Goal: Information Seeking & Learning: Learn about a topic

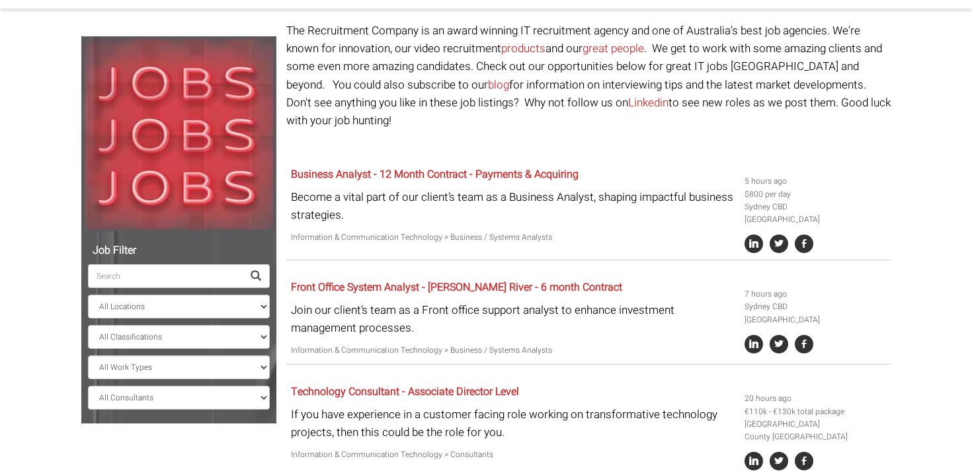
scroll to position [107, 0]
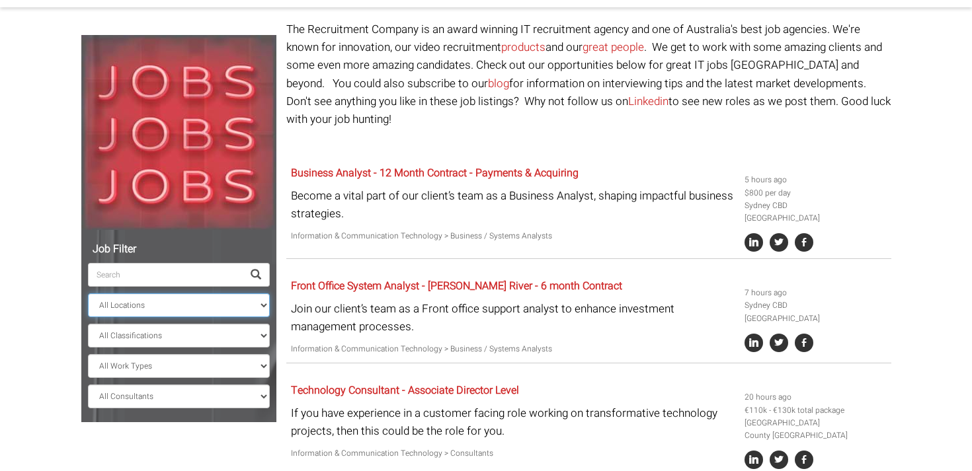
click at [223, 307] on select "All Locations Sydney Melbourne Ireland Sydney CBD Parramatta Circular Quay Nort…" at bounding box center [179, 306] width 182 height 24
select select "[GEOGRAPHIC_DATA]"
click at [88, 294] on select "All Locations Sydney Melbourne Ireland Sydney CBD Parramatta Circular Quay Nort…" at bounding box center [179, 306] width 182 height 24
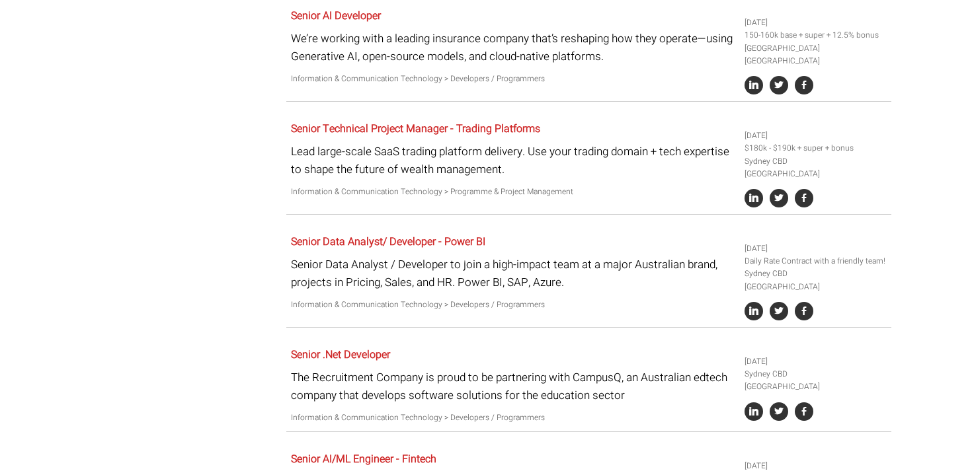
scroll to position [822, 0]
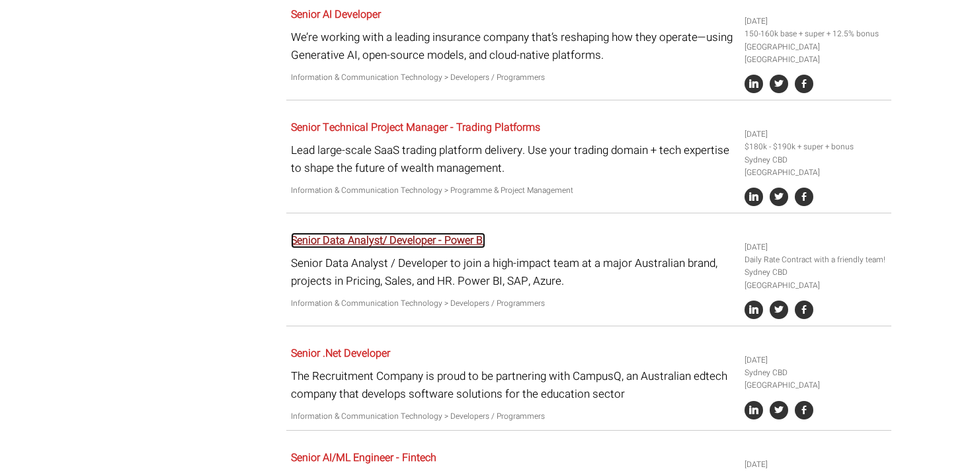
click at [387, 233] on link "Senior Data Analyst/ Developer - Power BI" at bounding box center [388, 241] width 194 height 16
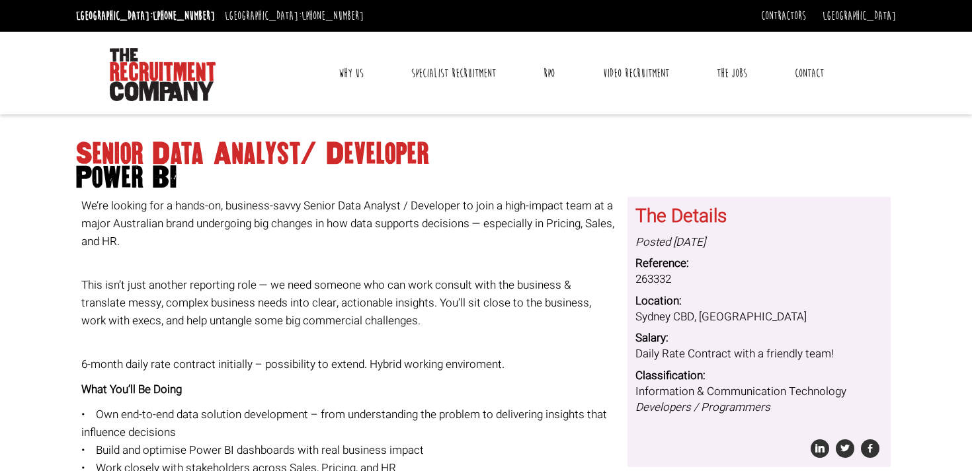
click at [667, 245] on icon "Posted 2 days ago" at bounding box center [670, 242] width 70 height 17
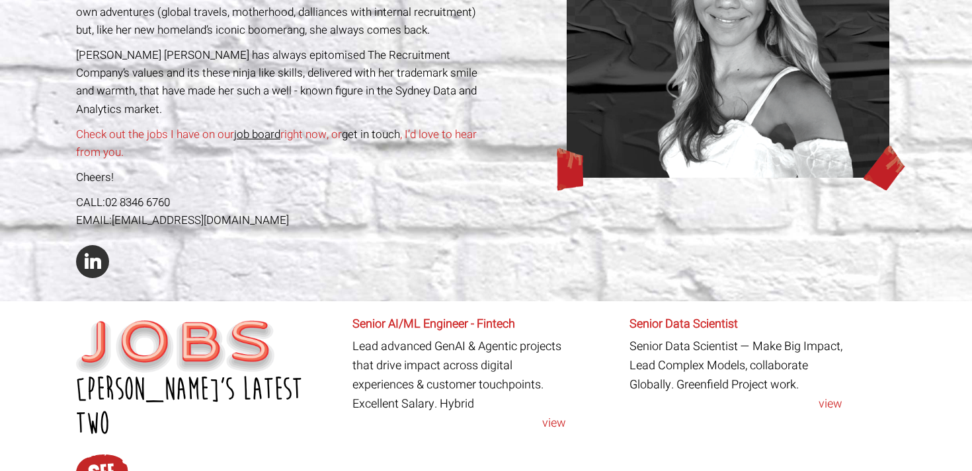
scroll to position [255, 0]
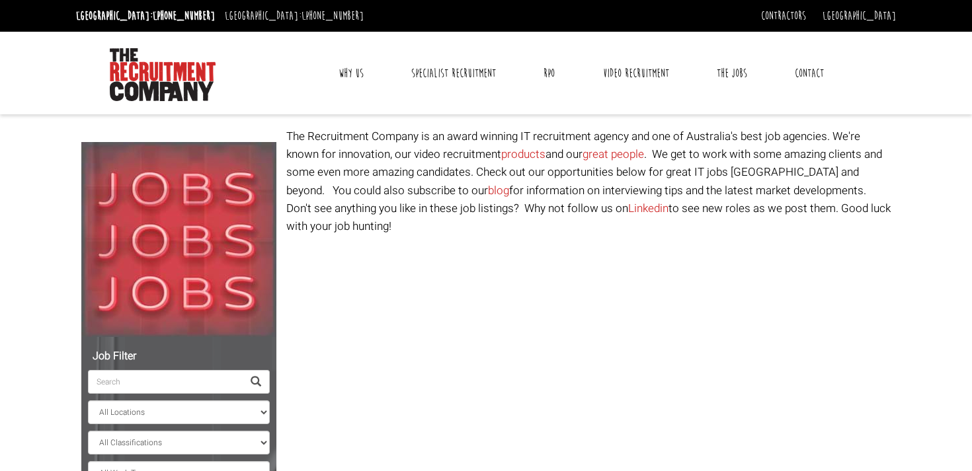
select select "[PERSON_NAME] [PERSON_NAME]"
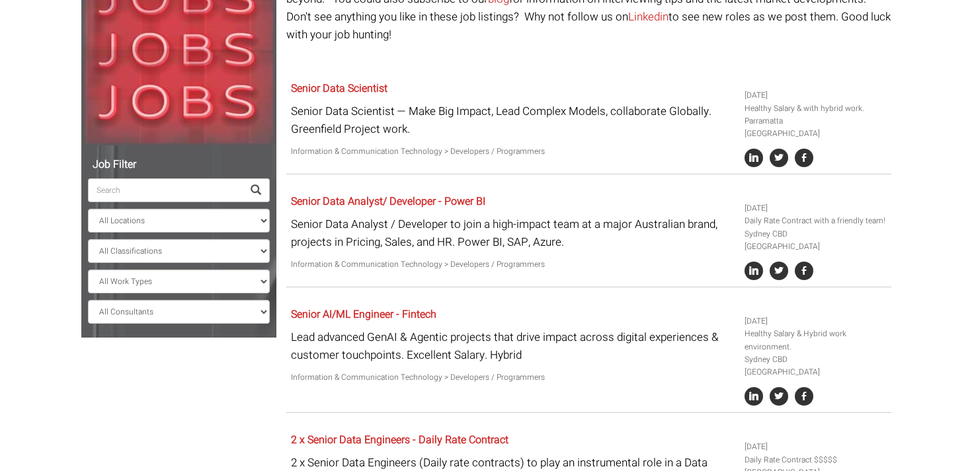
scroll to position [187, 0]
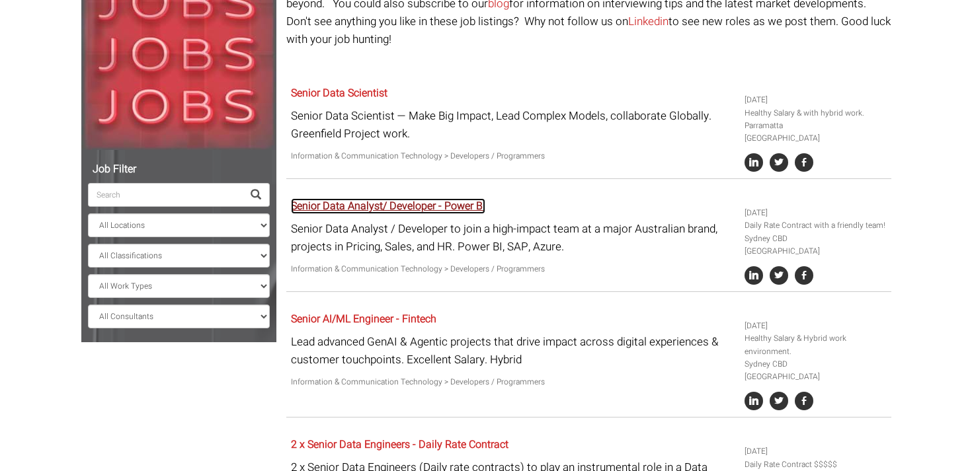
click at [416, 198] on link "Senior Data Analyst/ Developer - Power BI" at bounding box center [388, 206] width 194 height 16
